Goal: Task Accomplishment & Management: Use online tool/utility

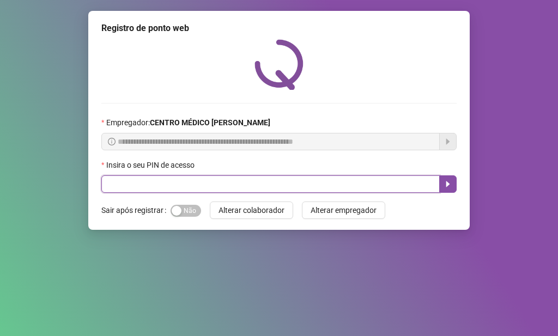
click at [185, 181] on input "text" at bounding box center [270, 183] width 338 height 17
type input "*****"
click at [447, 178] on button "button" at bounding box center [447, 183] width 17 height 17
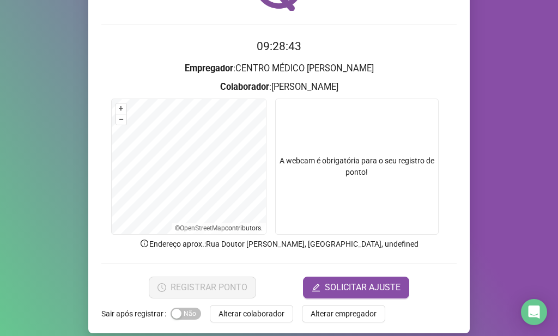
scroll to position [89, 0]
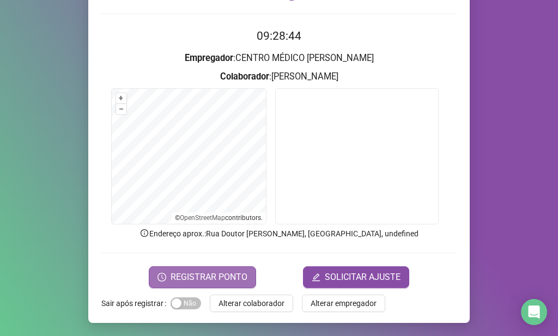
click at [221, 274] on span "REGISTRAR PONTO" at bounding box center [208, 277] width 77 height 13
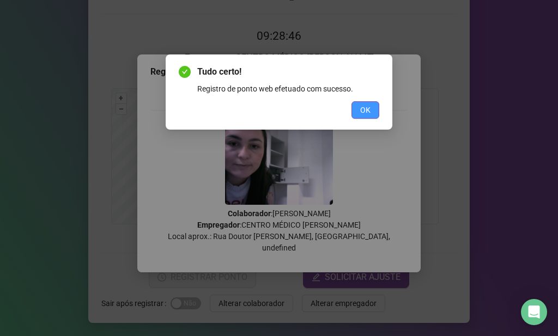
click at [357, 113] on button "OK" at bounding box center [365, 109] width 28 height 17
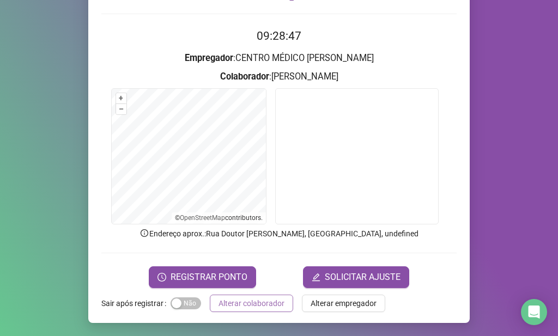
click at [271, 301] on span "Alterar colaborador" at bounding box center [251, 303] width 66 height 12
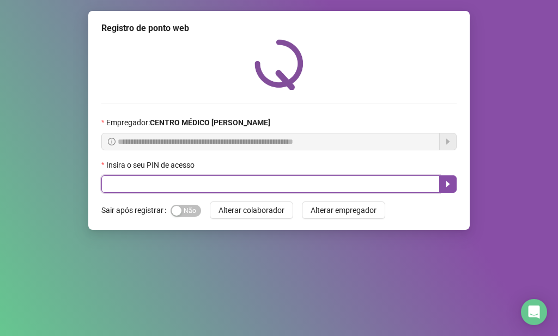
click at [290, 185] on input "text" at bounding box center [270, 183] width 338 height 17
type input "*****"
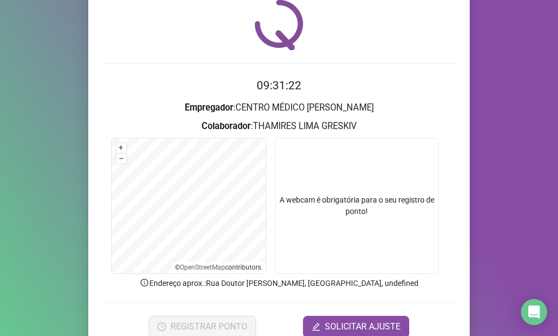
scroll to position [89, 0]
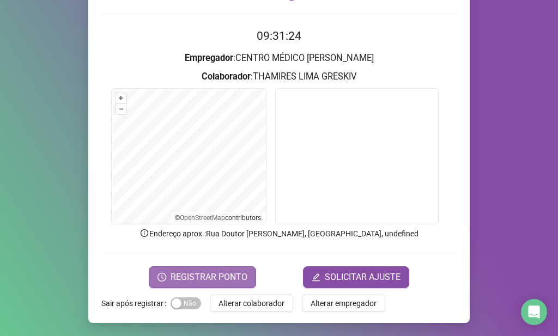
click at [222, 275] on span "REGISTRAR PONTO" at bounding box center [208, 277] width 77 height 13
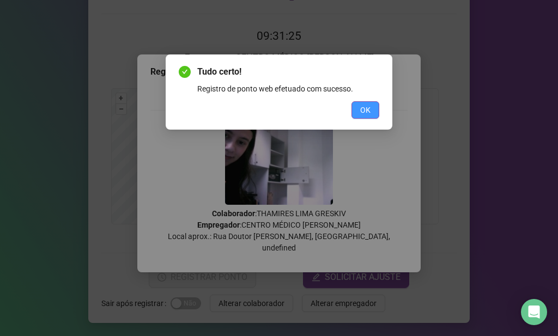
click at [370, 110] on button "OK" at bounding box center [365, 109] width 28 height 17
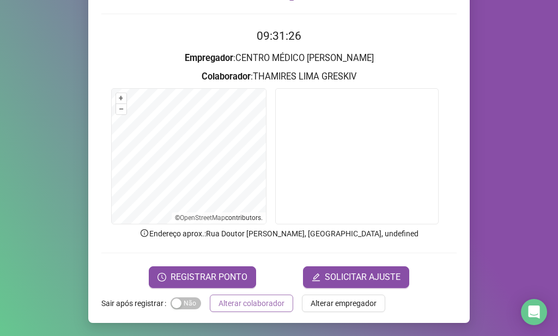
click at [253, 300] on span "Alterar colaborador" at bounding box center [251, 303] width 66 height 12
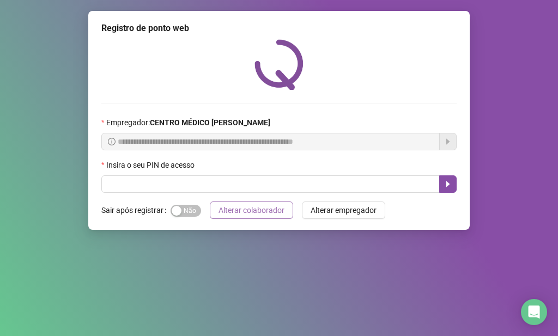
scroll to position [0, 0]
